Goal: Transaction & Acquisition: Book appointment/travel/reservation

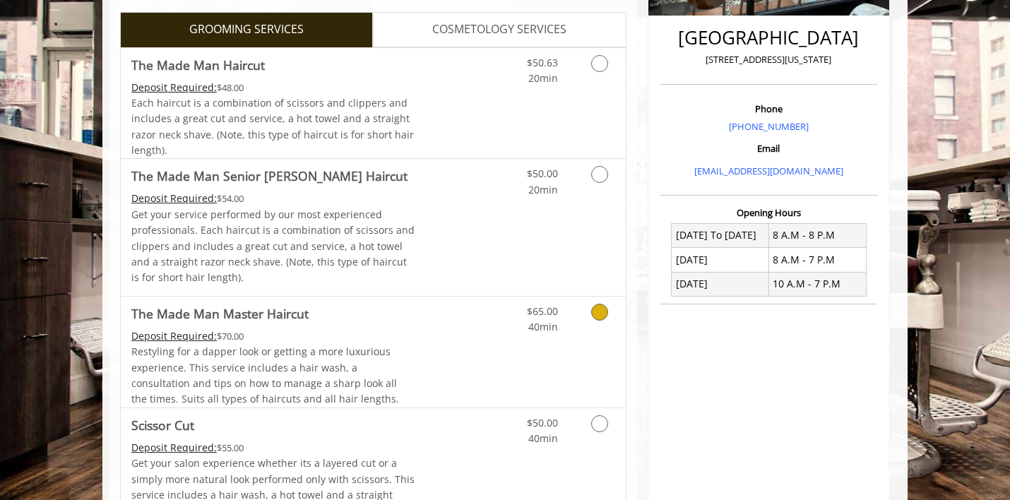
scroll to position [381, 0]
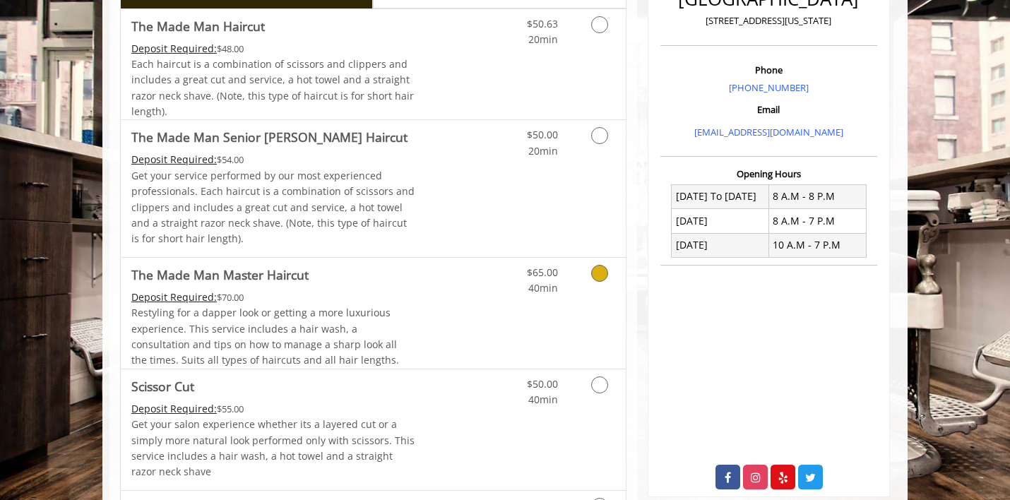
click at [600, 279] on icon "Grooming services" at bounding box center [599, 273] width 17 height 17
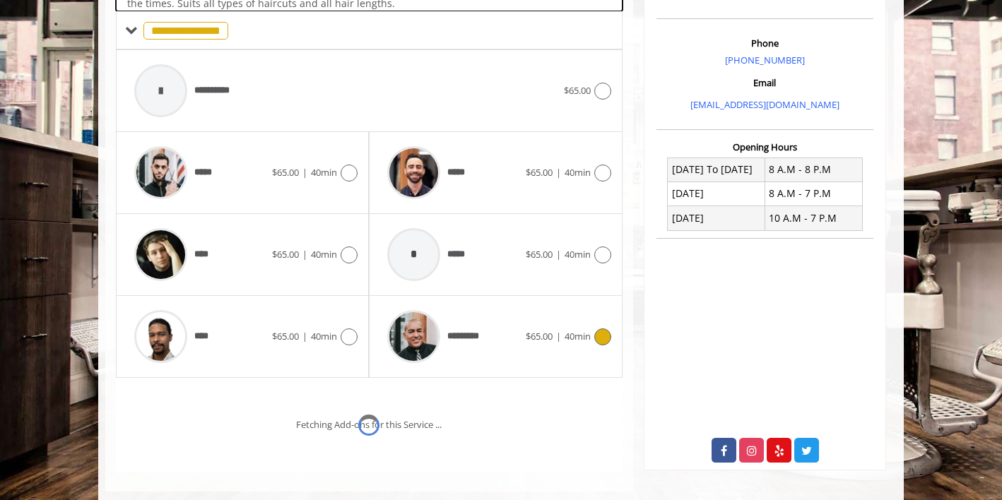
scroll to position [419, 0]
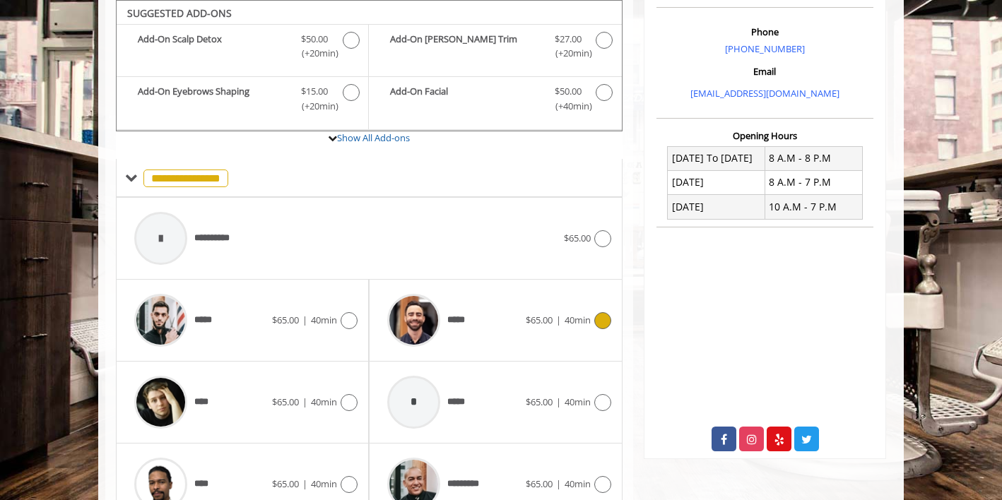
click at [601, 317] on icon at bounding box center [602, 320] width 17 height 17
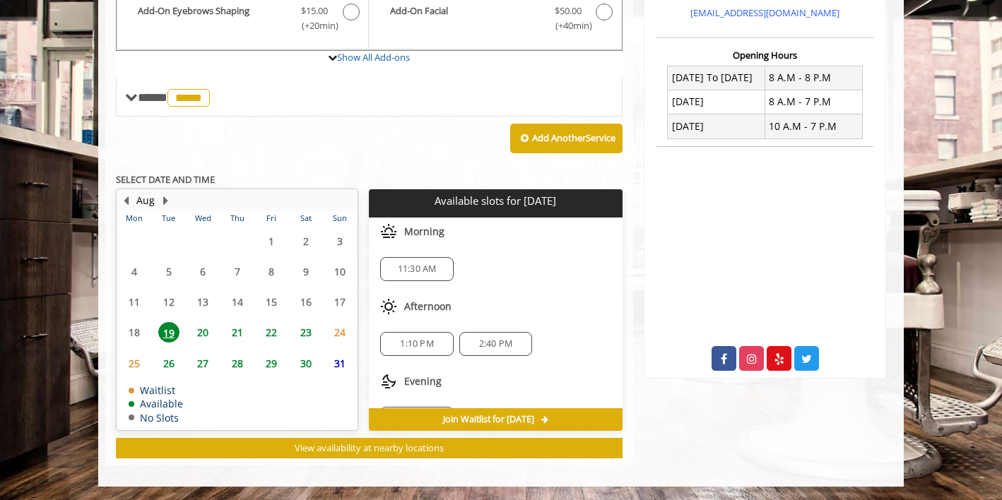
scroll to position [34, 0]
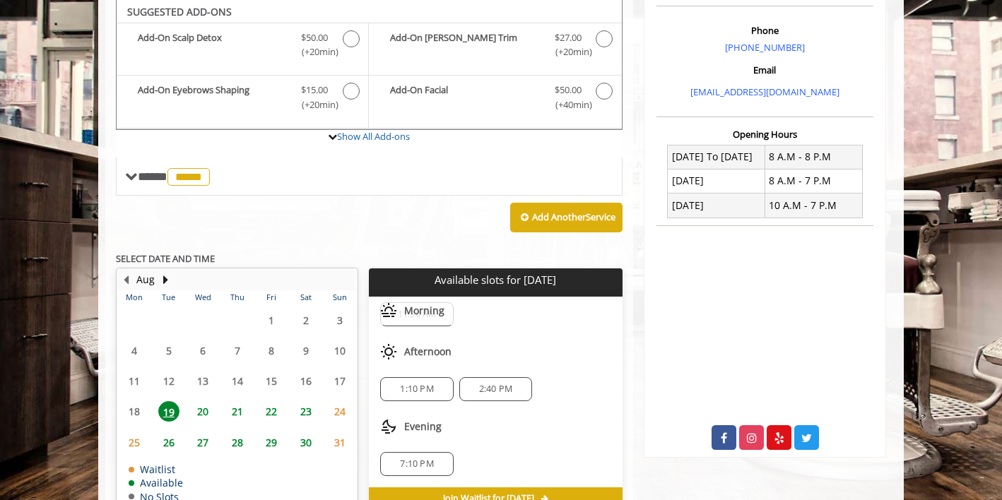
click at [202, 410] on span "20" at bounding box center [202, 411] width 21 height 20
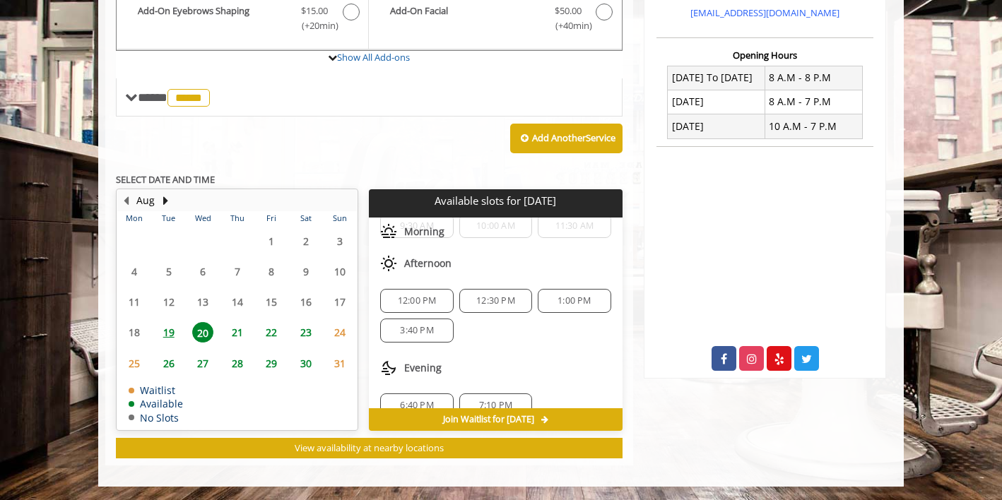
scroll to position [93, 0]
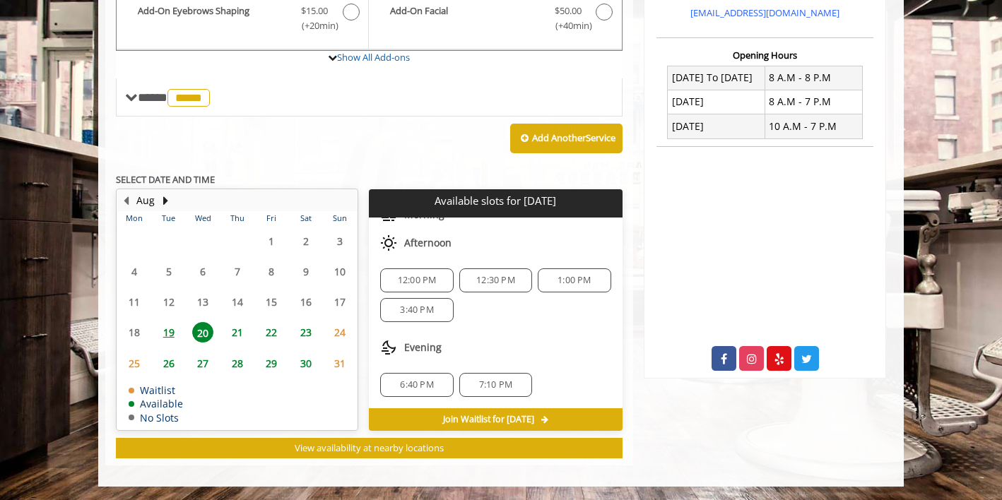
click at [240, 334] on span "21" at bounding box center [237, 332] width 21 height 20
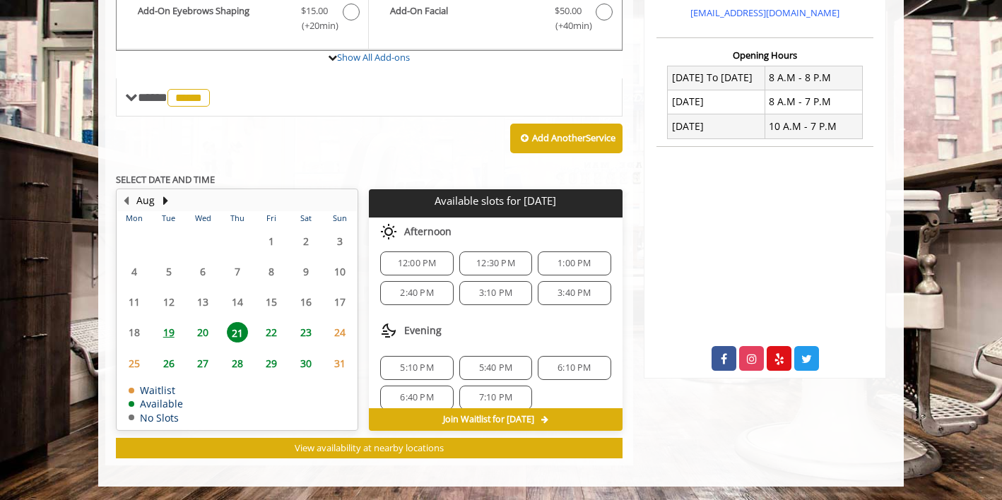
scroll to position [153, 0]
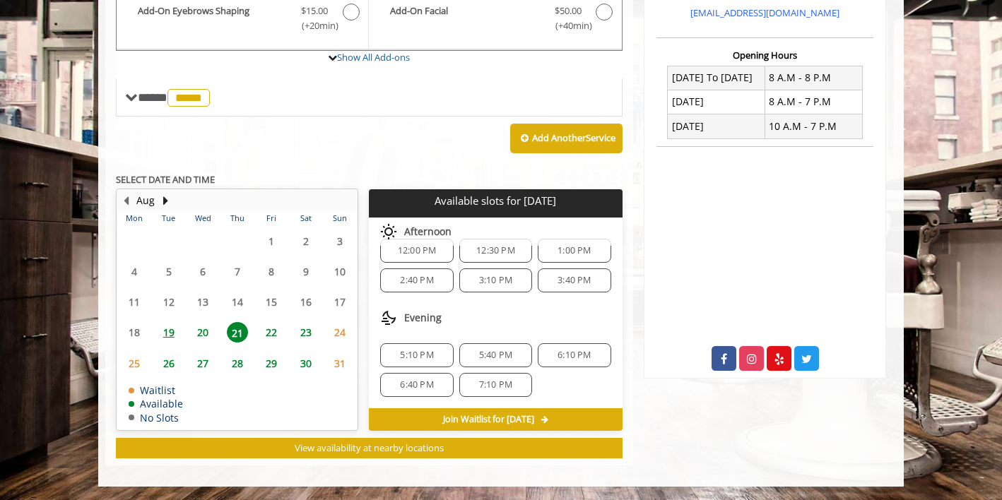
click at [500, 359] on span "5:40 PM" at bounding box center [495, 355] width 33 height 11
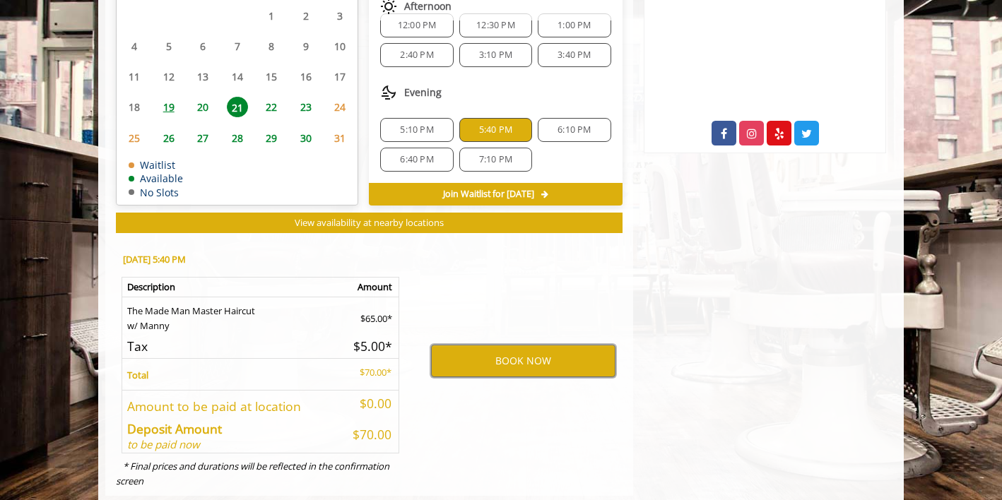
scroll to position [743, 0]
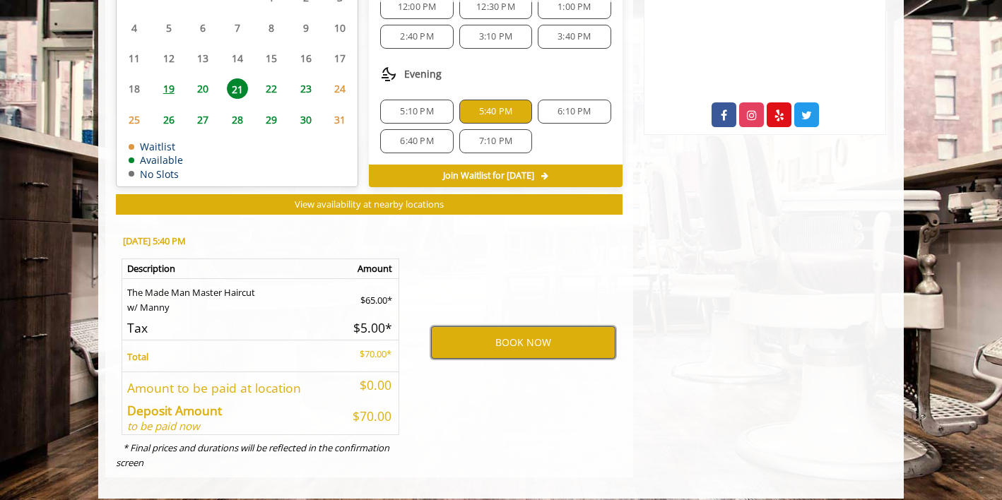
click at [505, 344] on button "BOOK NOW" at bounding box center [523, 342] width 184 height 33
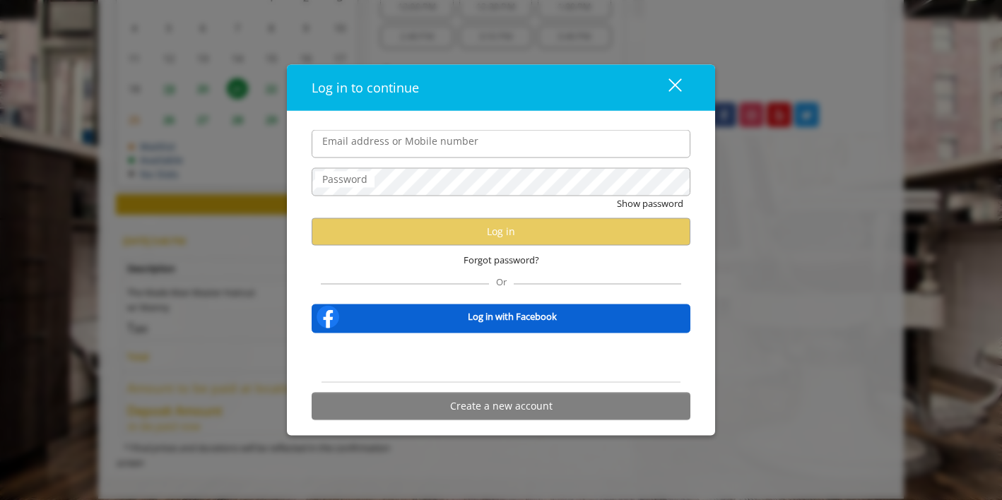
type input "**********"
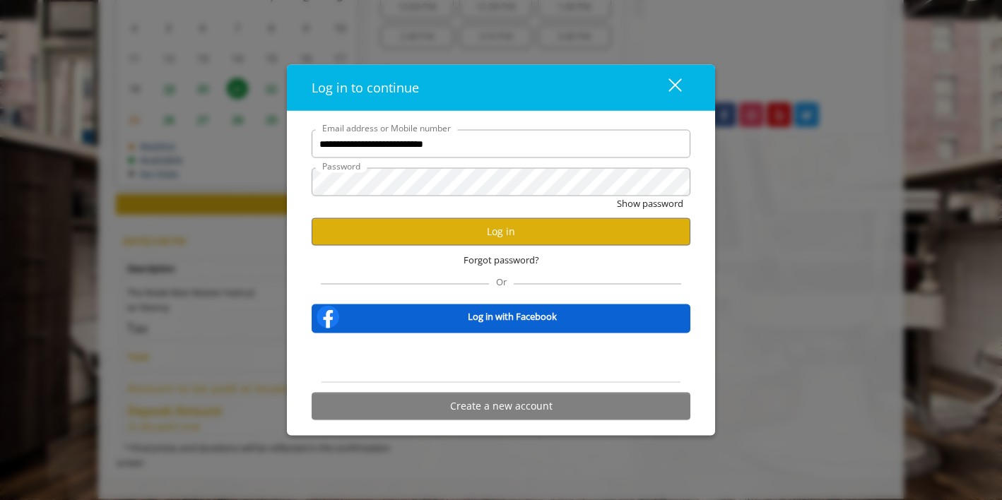
scroll to position [0, 0]
click at [488, 237] on button "Log in" at bounding box center [501, 232] width 379 height 28
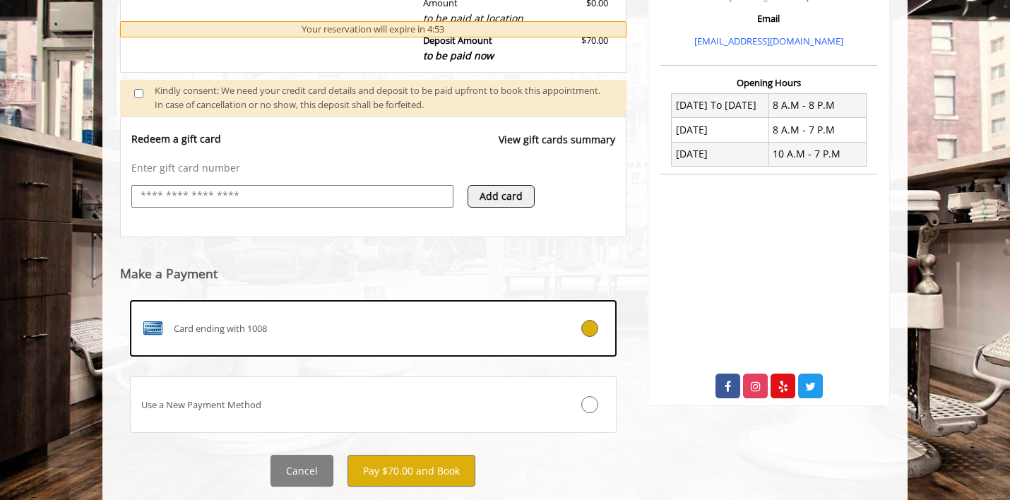
scroll to position [508, 0]
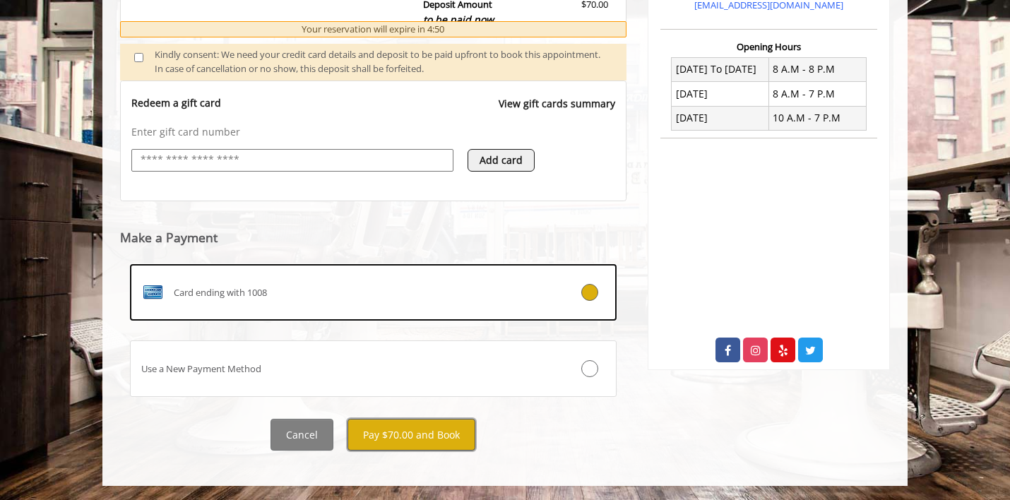
click at [392, 442] on button "Pay $70.00 and Book" at bounding box center [412, 435] width 128 height 32
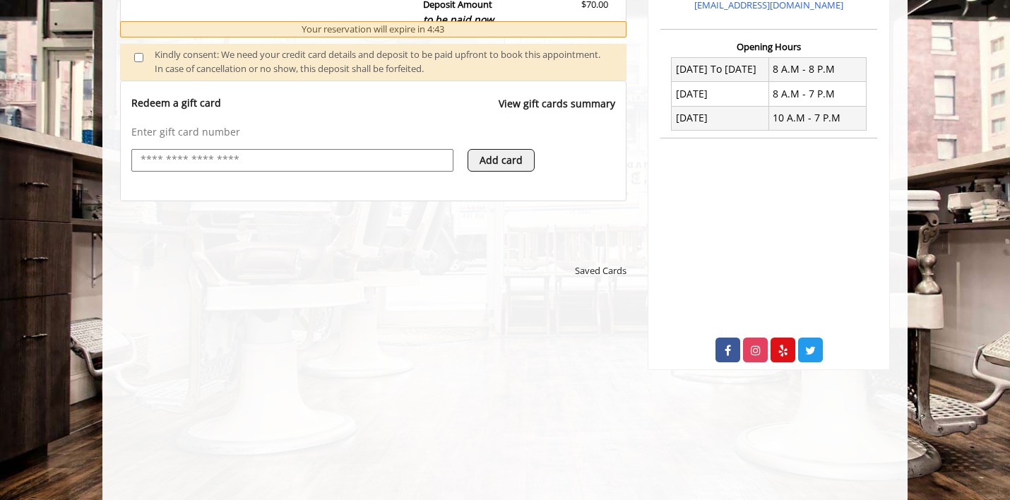
scroll to position [0, 0]
